Goal: Check status

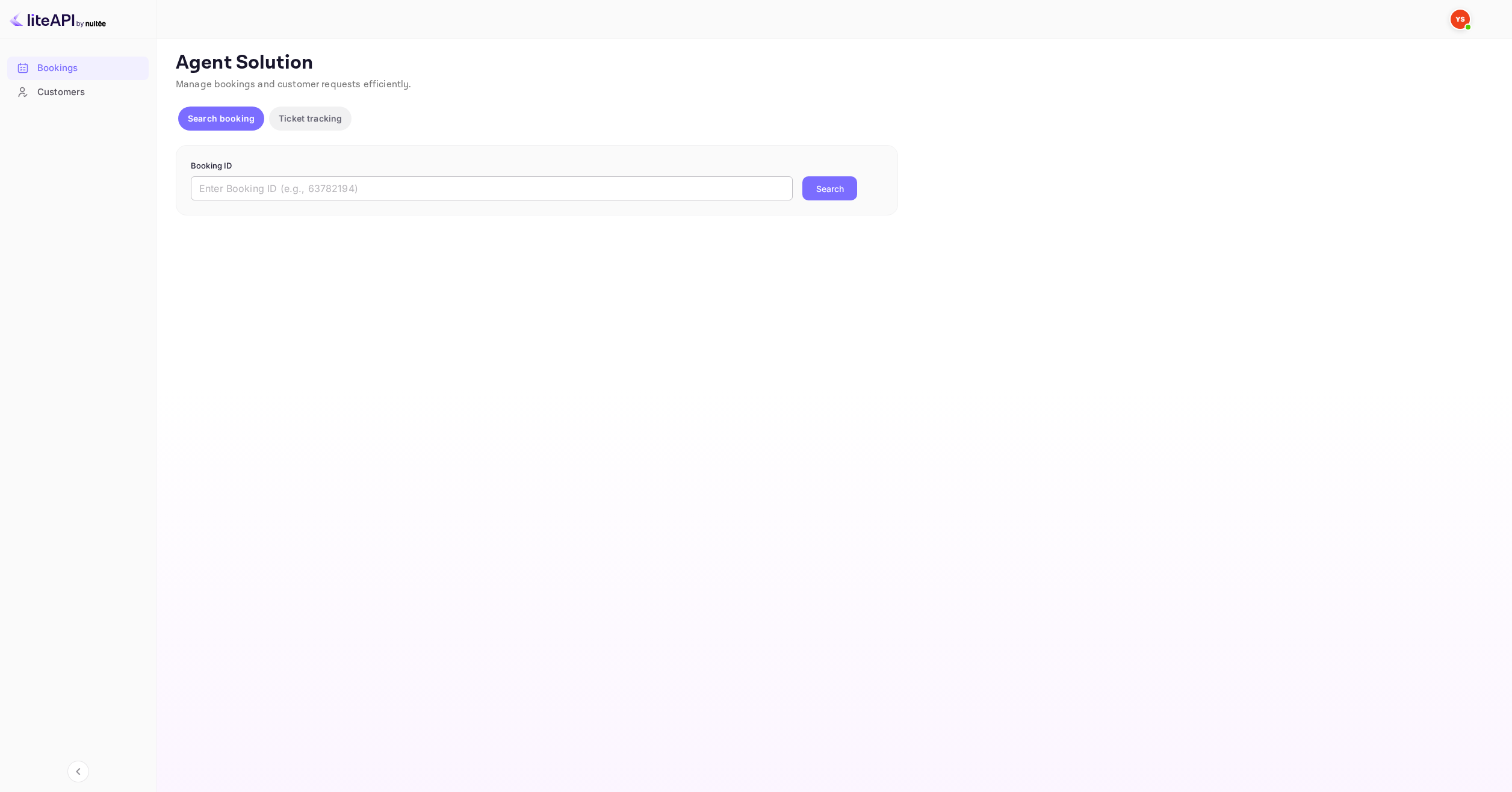
drag, startPoint x: 0, startPoint y: 0, endPoint x: 684, endPoint y: 197, distance: 711.8
click at [683, 203] on div "Booking ID ​ Search" at bounding box center [537, 180] width 722 height 71
click at [685, 195] on input "text" at bounding box center [491, 188] width 602 height 24
paste input "9890417"
type input "9890417"
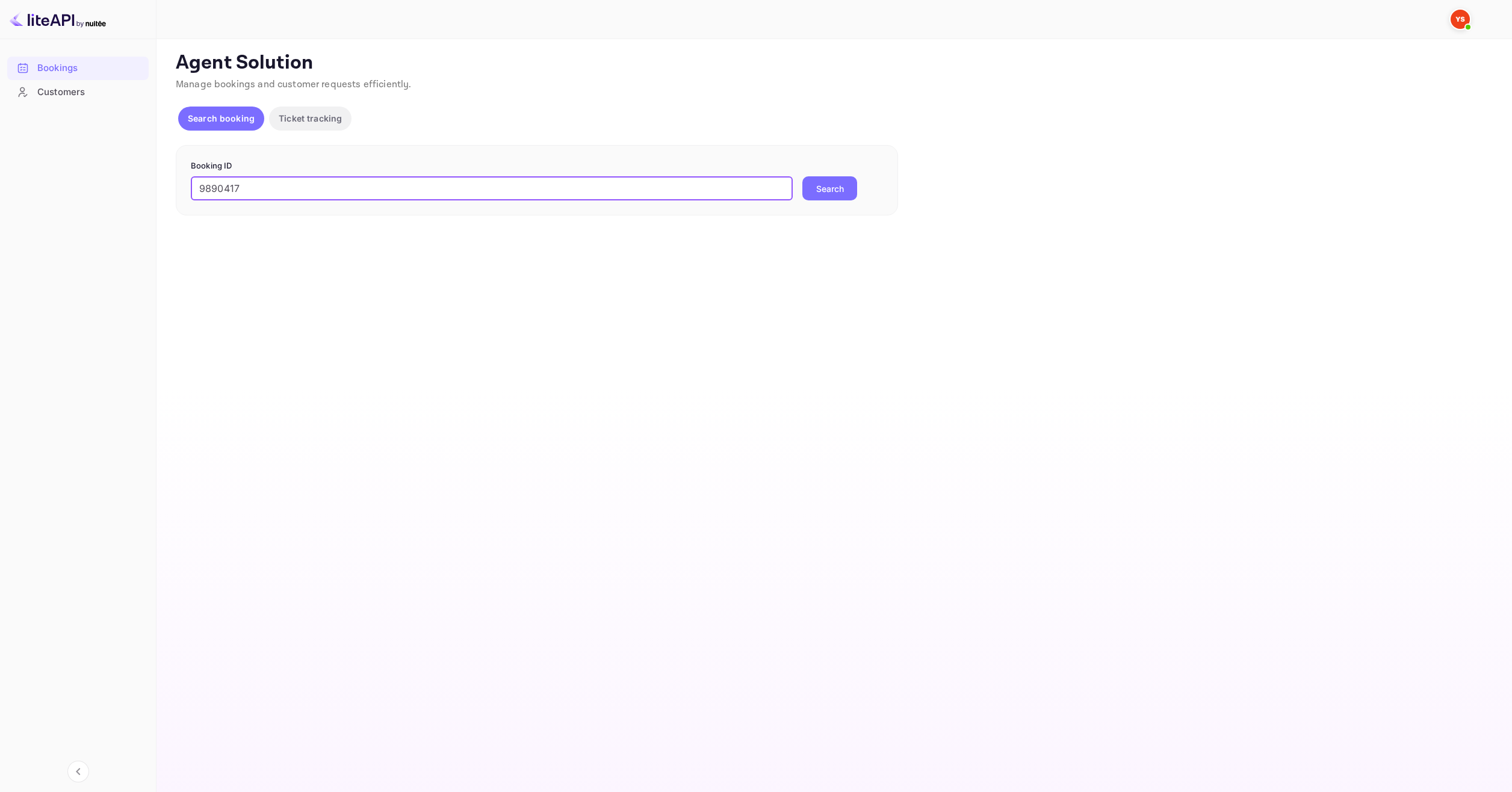
click at [822, 196] on button "Search" at bounding box center [830, 188] width 55 height 24
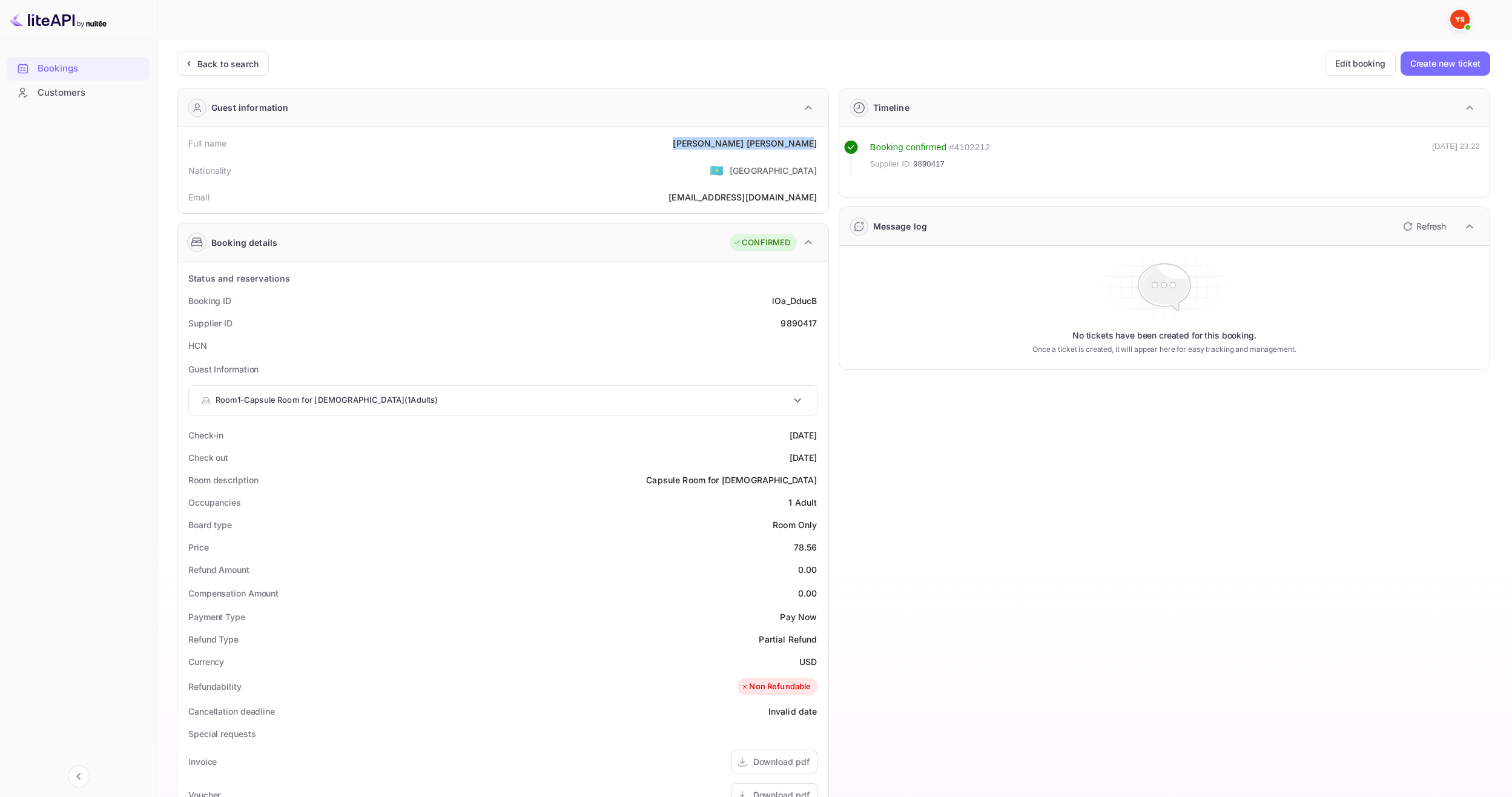
drag, startPoint x: 725, startPoint y: 142, endPoint x: 815, endPoint y: 150, distance: 90.4
click at [815, 150] on div "Full name [PERSON_NAME]" at bounding box center [503, 144] width 642 height 22
copy div "[PERSON_NAME]"
drag, startPoint x: 790, startPoint y: 553, endPoint x: 818, endPoint y: 552, distance: 28.0
click at [818, 552] on div "Price 78.56" at bounding box center [503, 547] width 642 height 22
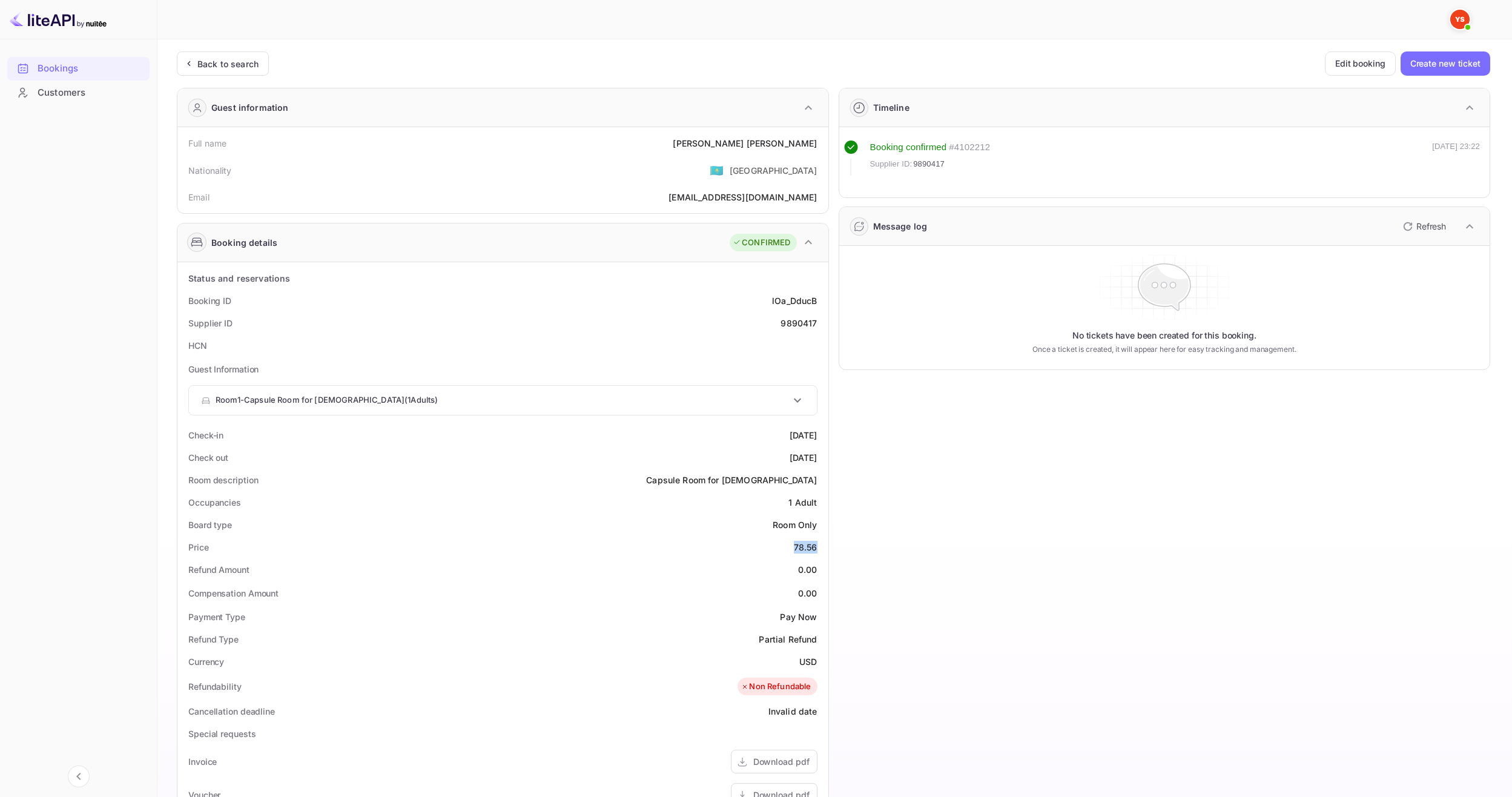
copy div "78.56"
